Goal: Check status: Check status

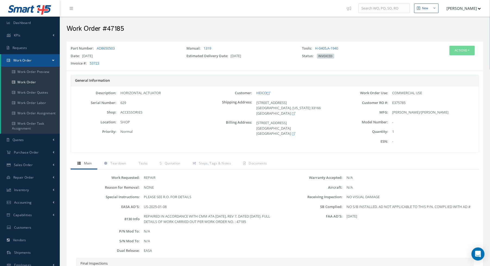
click at [311, 35] on div "Work Order #47185" at bounding box center [275, 27] width 425 height 16
click at [32, 24] on link "Dashboard" at bounding box center [30, 23] width 60 height 13
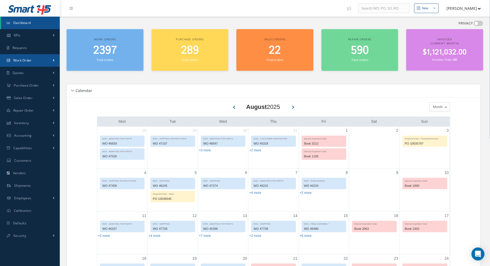
click at [30, 63] on link "Work Order" at bounding box center [30, 60] width 60 height 13
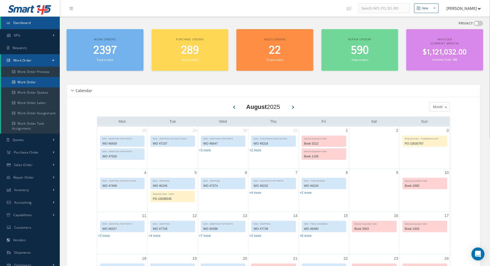
click at [26, 80] on link "Work Order" at bounding box center [30, 82] width 59 height 10
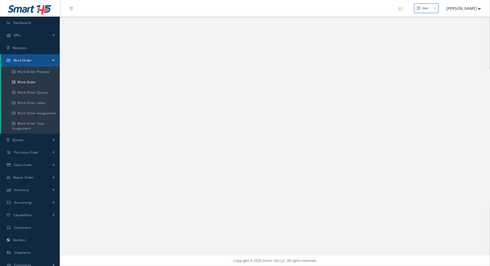
select select "25"
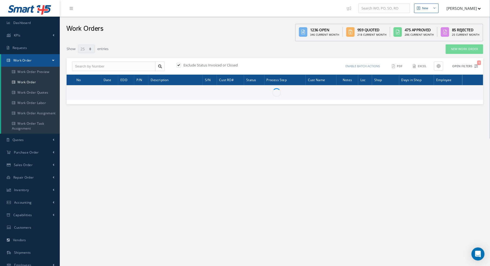
type input "All Work Request"
type input "All Work Performed"
type input "All Status"
type input "WO Part Status"
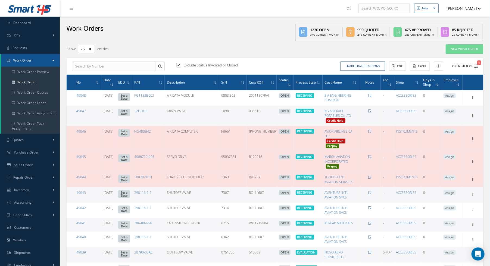
click at [476, 65] on icon "1" at bounding box center [476, 66] width 4 height 4
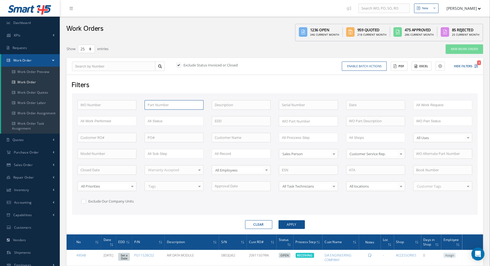
click at [166, 104] on input "text" at bounding box center [174, 105] width 59 height 10
type input "622878-2"
click at [279, 220] on button "Apply" at bounding box center [292, 224] width 26 height 9
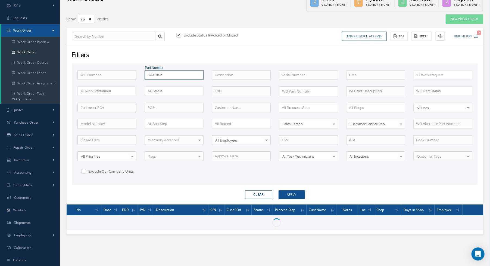
scroll to position [43, 0]
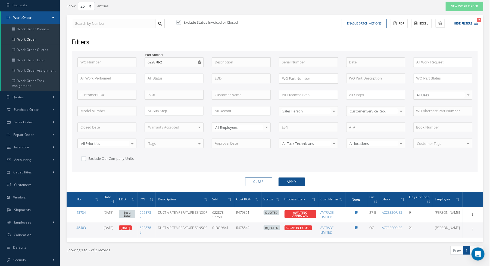
click at [245, 35] on div "Filters WO Number Part Number 622878-2 [PHONE_NUMBER] [PHONE_NUMBER] [PHONE_NUM…" at bounding box center [275, 112] width 417 height 160
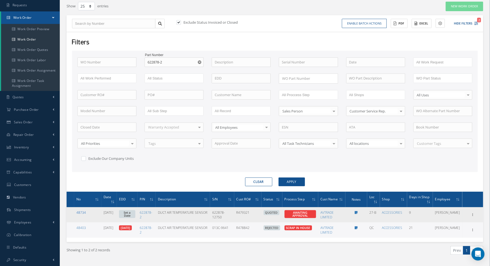
click at [80, 211] on link "48734" at bounding box center [81, 212] width 10 height 5
